Goal: Transaction & Acquisition: Purchase product/service

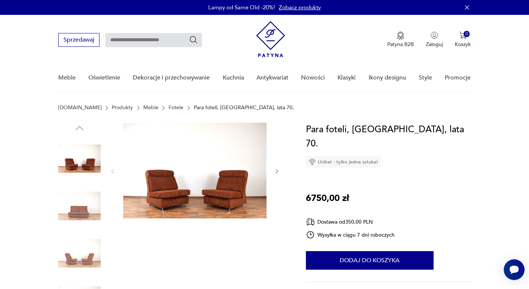
click at [187, 194] on img at bounding box center [194, 171] width 143 height 96
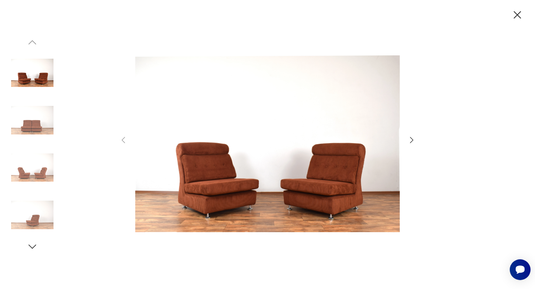
click at [514, 17] on icon "button" at bounding box center [517, 14] width 7 height 7
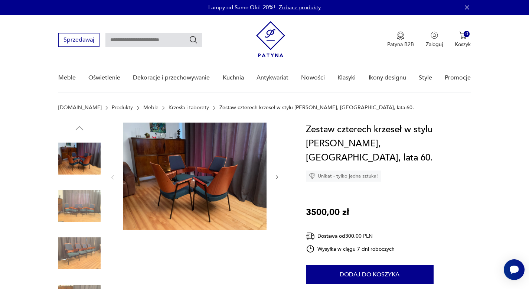
click at [209, 194] on img at bounding box center [194, 177] width 143 height 108
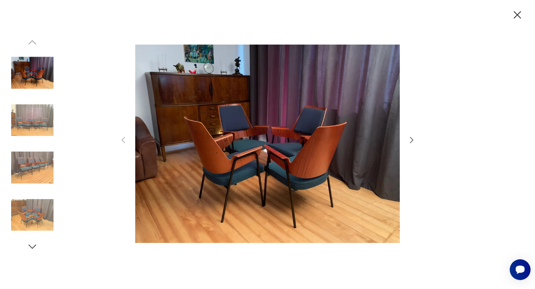
click at [518, 16] on icon "button" at bounding box center [517, 15] width 13 height 13
